Goal: Find specific page/section: Find specific page/section

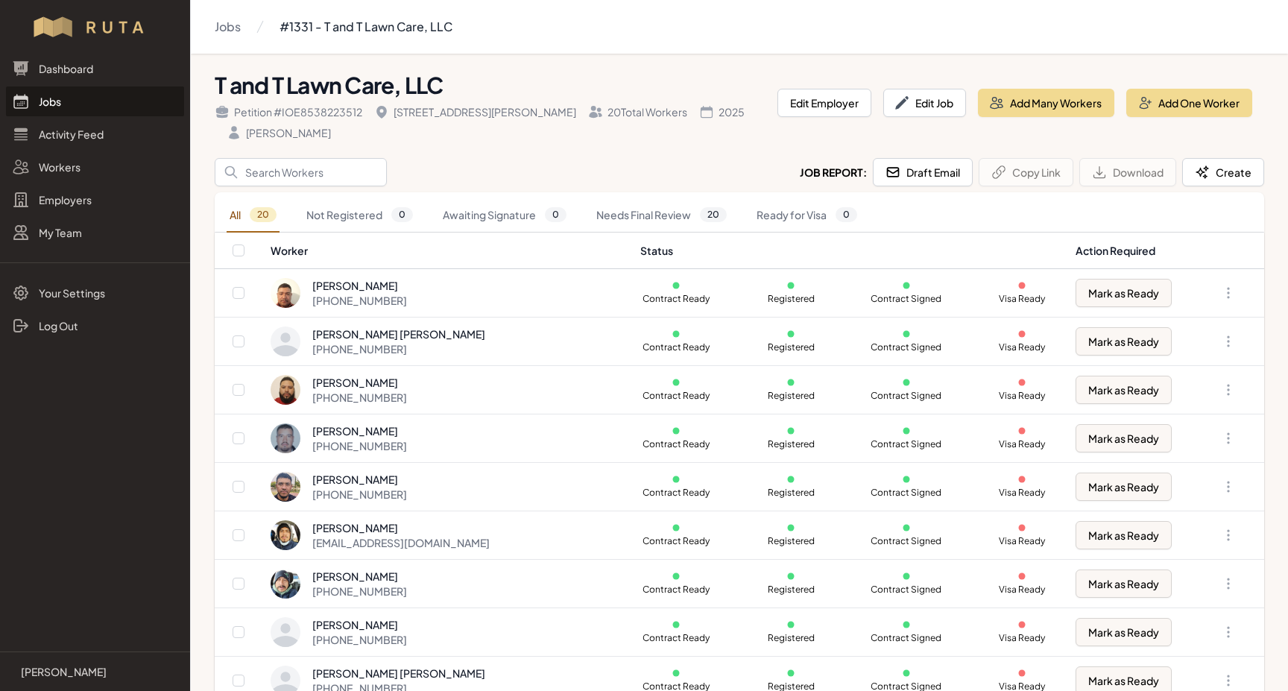
click at [45, 104] on link "Jobs" at bounding box center [95, 101] width 178 height 30
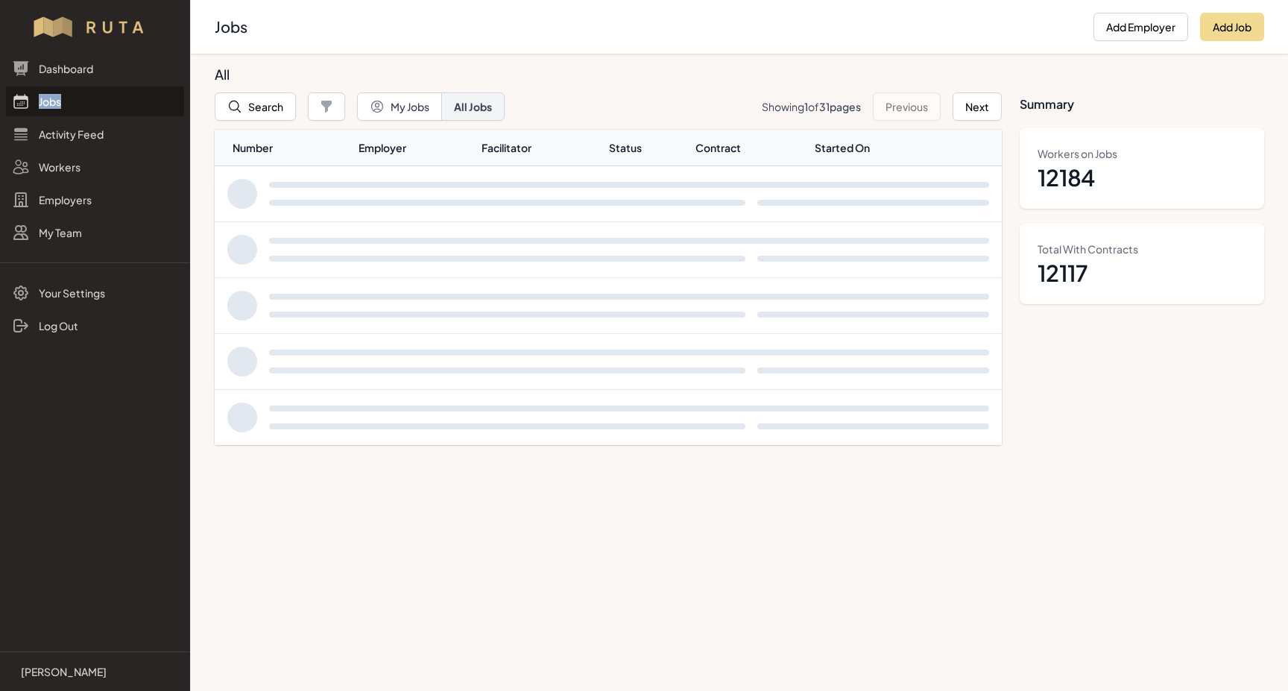
click at [45, 104] on link "Jobs" at bounding box center [95, 101] width 178 height 30
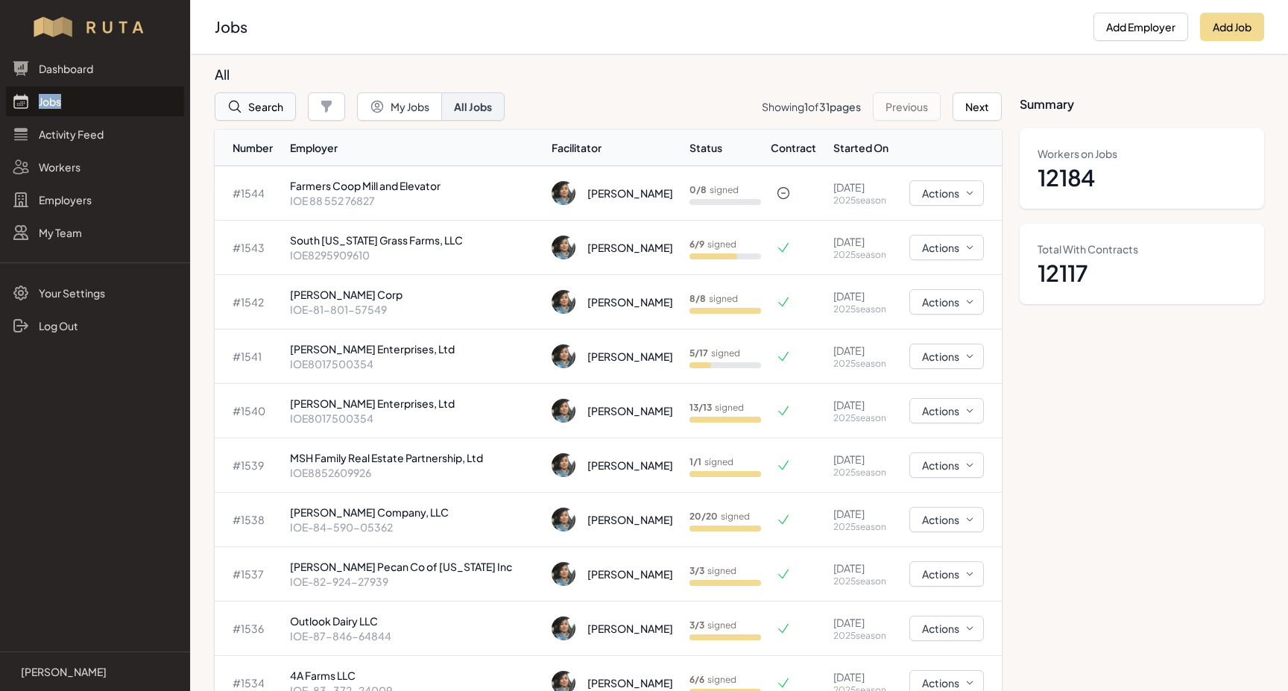
click at [255, 103] on button "Search" at bounding box center [255, 106] width 81 height 28
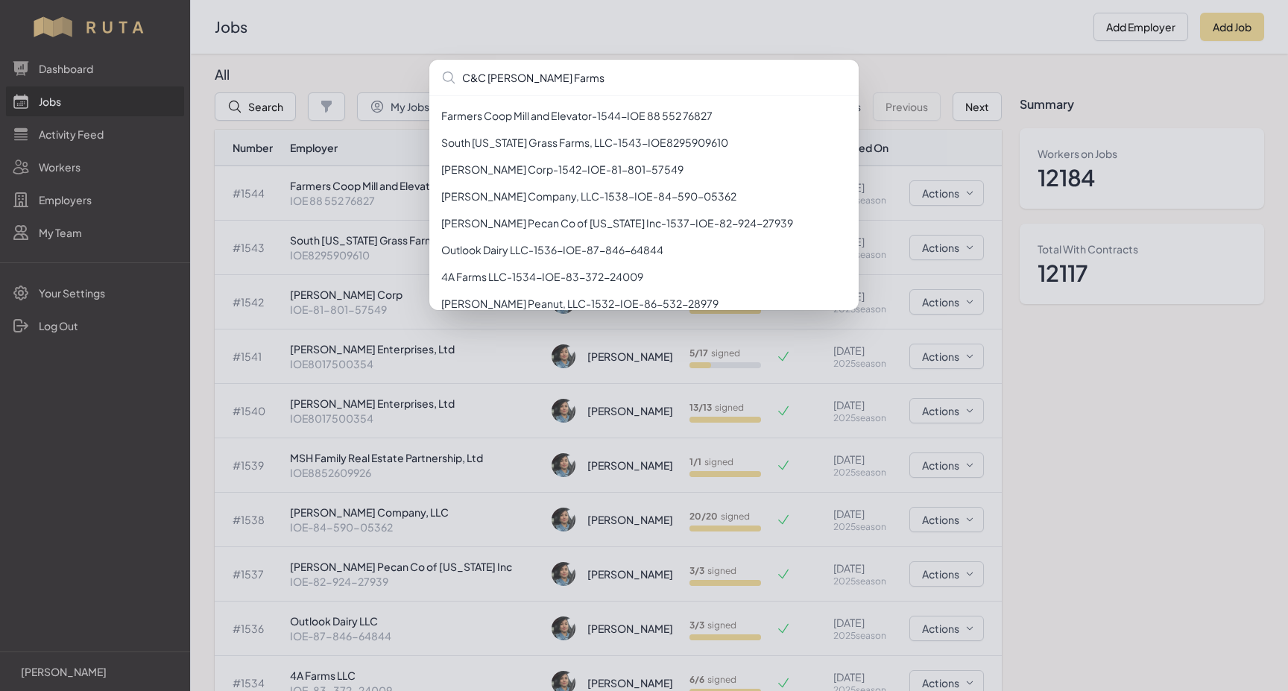
click at [472, 79] on input "C&C [PERSON_NAME] Farms" at bounding box center [643, 78] width 429 height 36
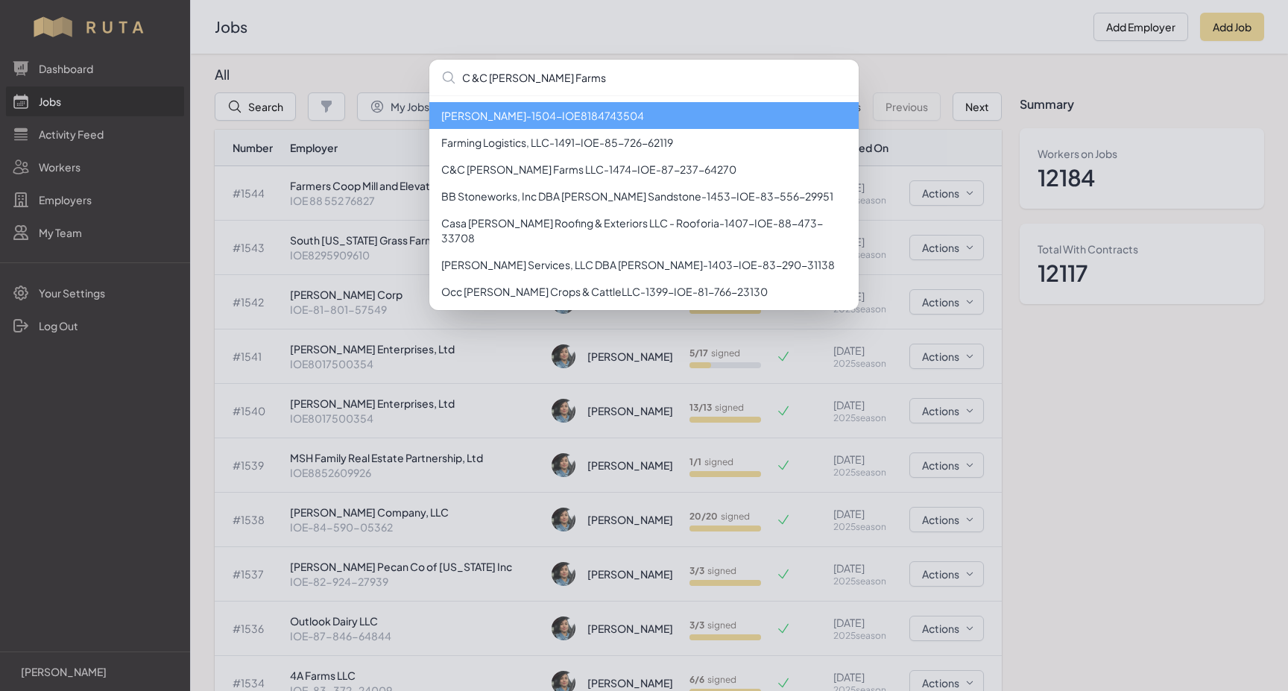
click at [481, 80] on input "C &C [PERSON_NAME] Farms" at bounding box center [643, 78] width 429 height 36
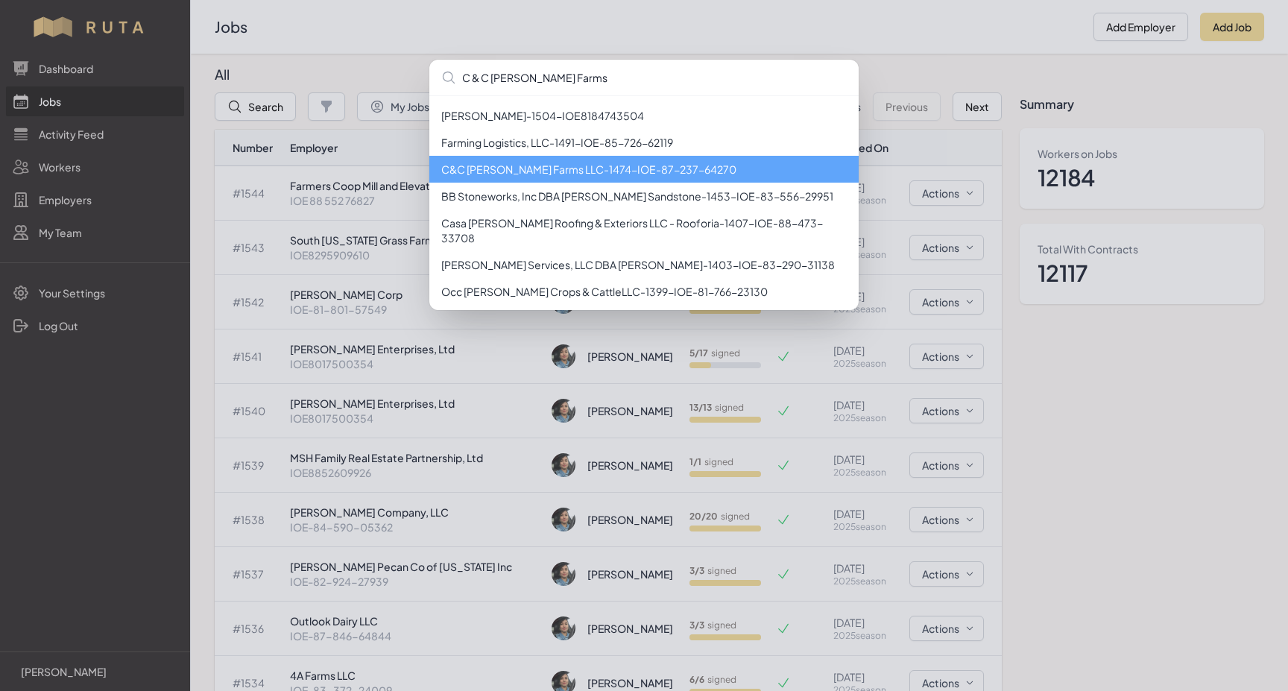
type input "C & C [PERSON_NAME] Farms"
click at [533, 164] on li "C&C [PERSON_NAME] Farms LLC - 1474 - IOE-87-237-64270" at bounding box center [643, 169] width 429 height 27
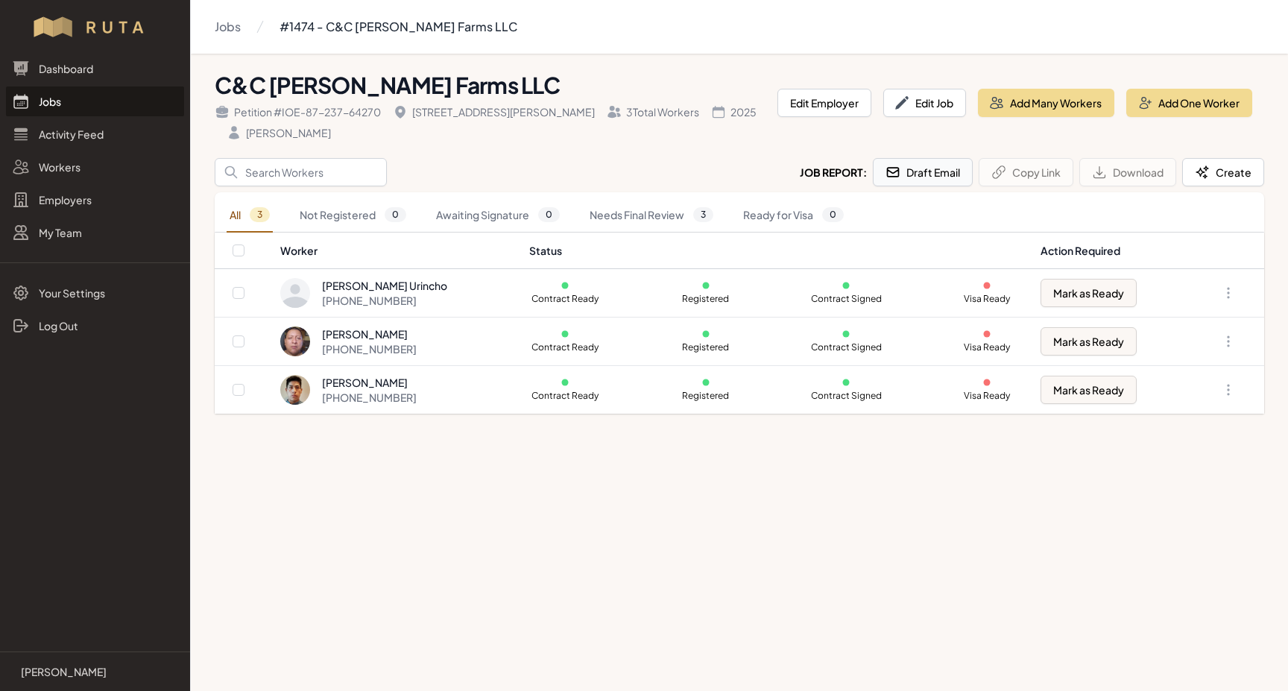
click at [945, 158] on button "Draft Email" at bounding box center [923, 172] width 100 height 28
click at [54, 105] on link "Jobs" at bounding box center [95, 101] width 178 height 30
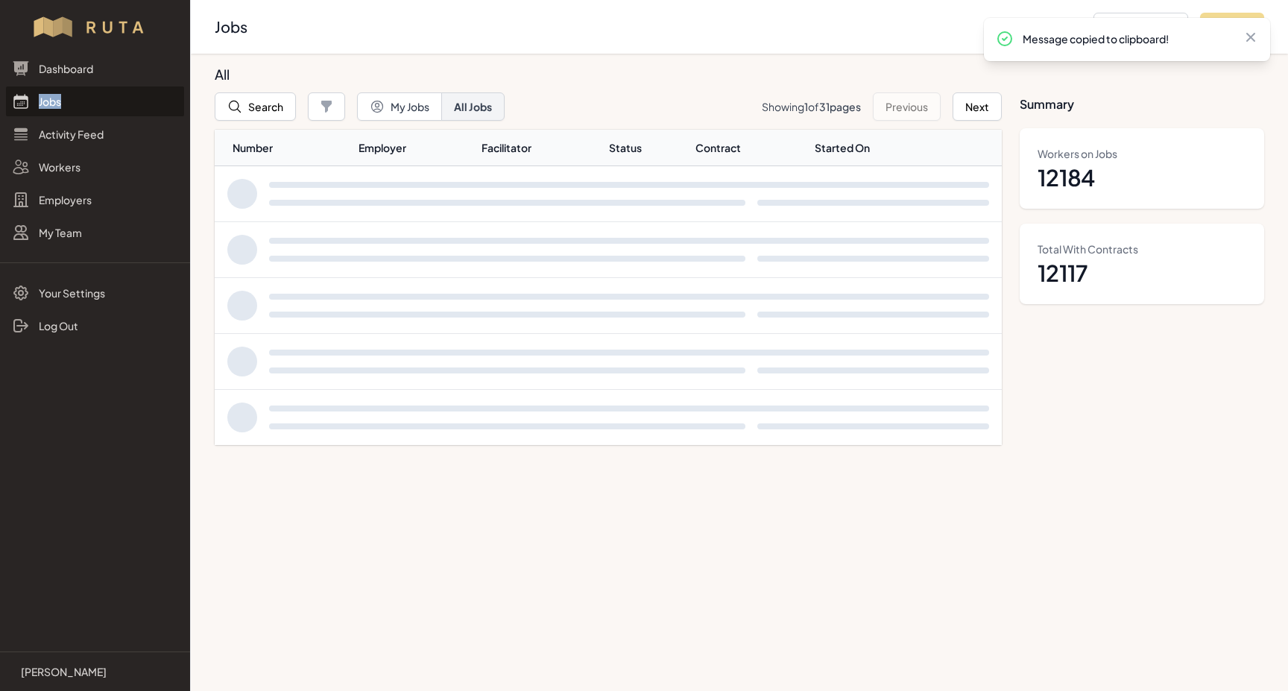
click at [54, 105] on link "Jobs" at bounding box center [95, 101] width 178 height 30
